Goal: Task Accomplishment & Management: Use online tool/utility

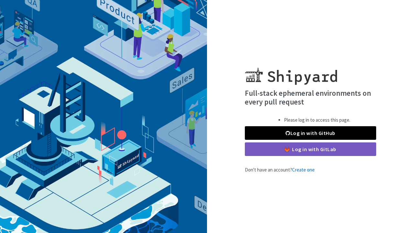
click at [298, 135] on link "Log in with GitHub" at bounding box center [310, 133] width 131 height 14
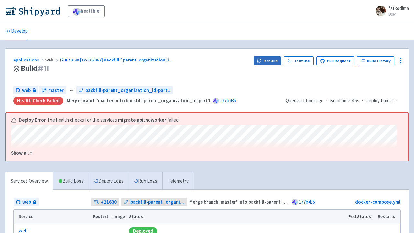
click at [269, 60] on button "Rebuild" at bounding box center [267, 60] width 28 height 9
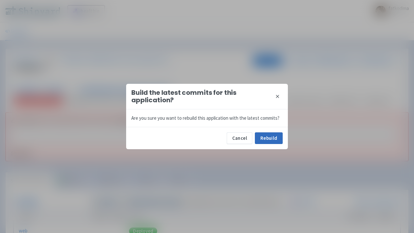
click at [269, 140] on button "Rebuild" at bounding box center [269, 138] width 28 height 12
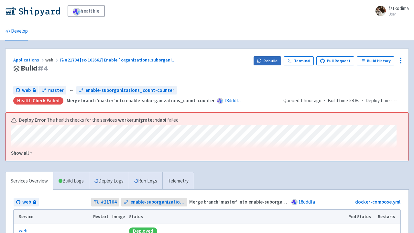
click at [274, 61] on button "Rebuild" at bounding box center [267, 60] width 28 height 9
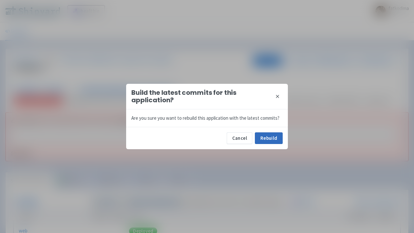
click at [264, 138] on button "Rebuild" at bounding box center [269, 138] width 28 height 12
